Goal: Navigation & Orientation: Find specific page/section

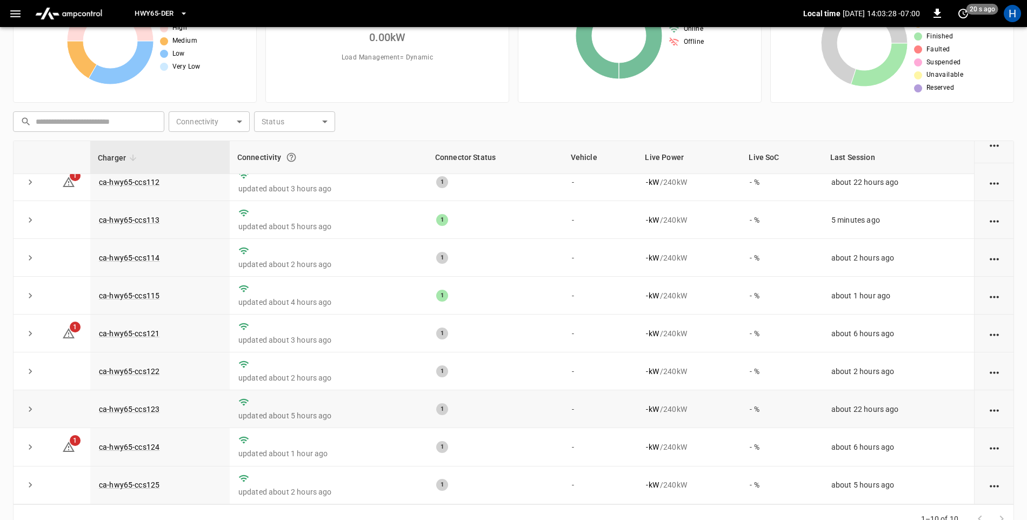
scroll to position [102, 0]
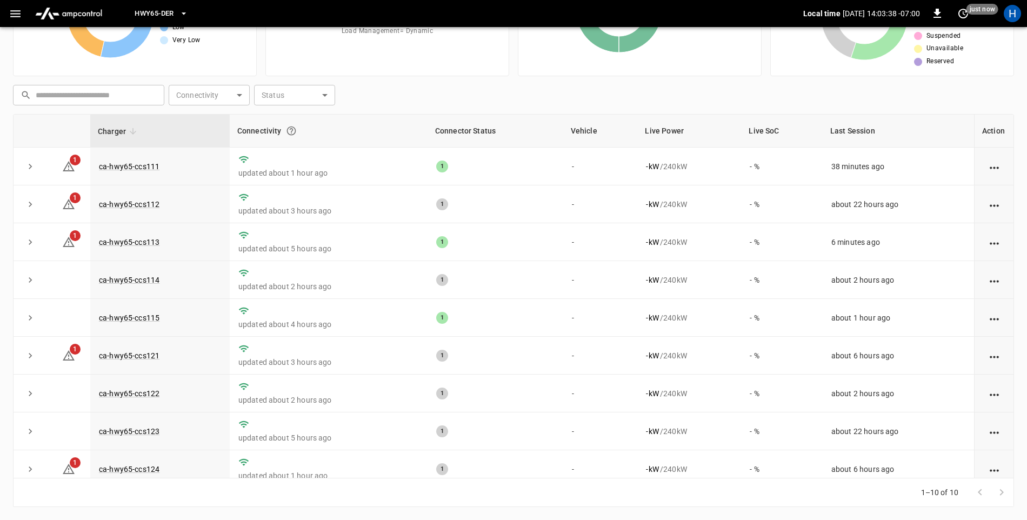
click at [18, 18] on icon "button" at bounding box center [16, 14] width 14 height 14
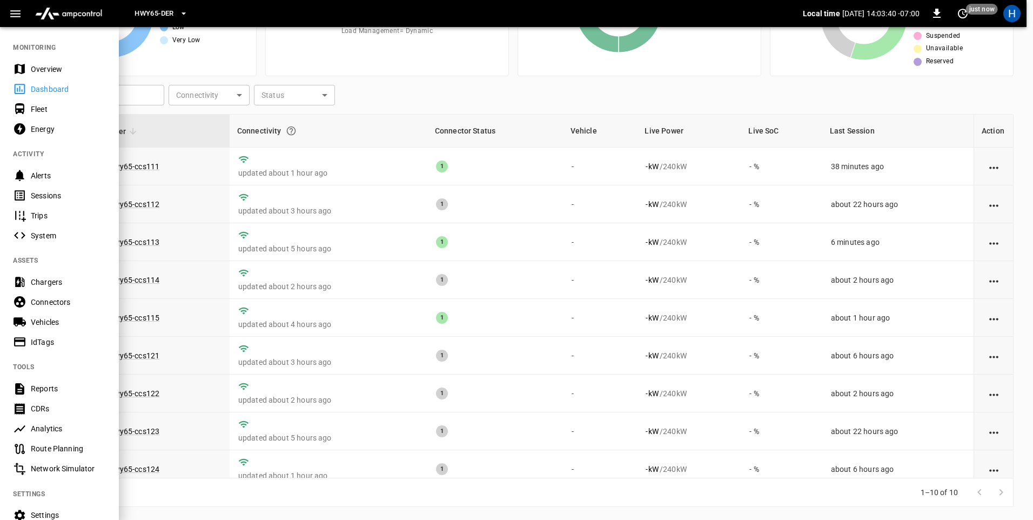
click at [73, 196] on div "Sessions" at bounding box center [68, 195] width 75 height 11
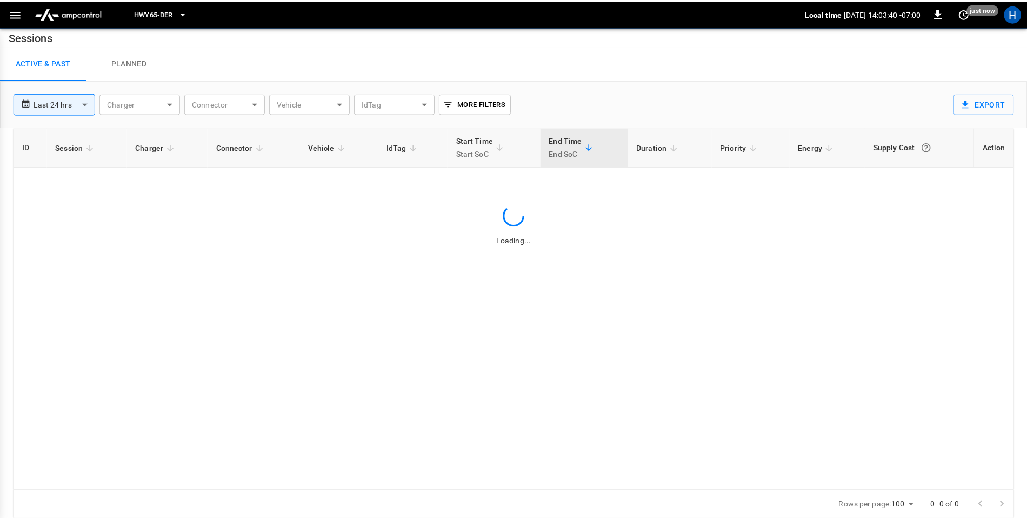
scroll to position [7, 0]
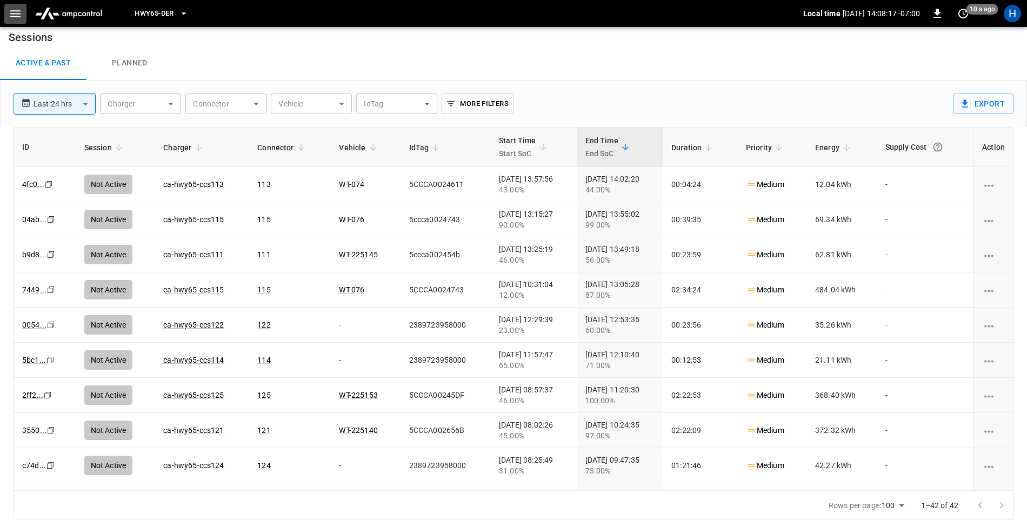
click at [14, 18] on icon "button" at bounding box center [16, 14] width 14 height 14
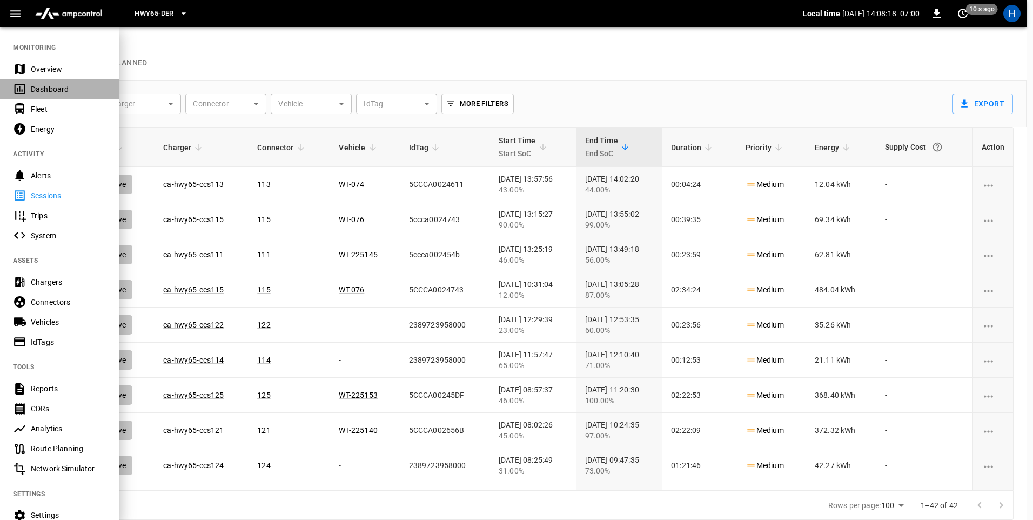
click at [29, 90] on div "Dashboard" at bounding box center [59, 89] width 119 height 20
